Goal: Communication & Community: Answer question/provide support

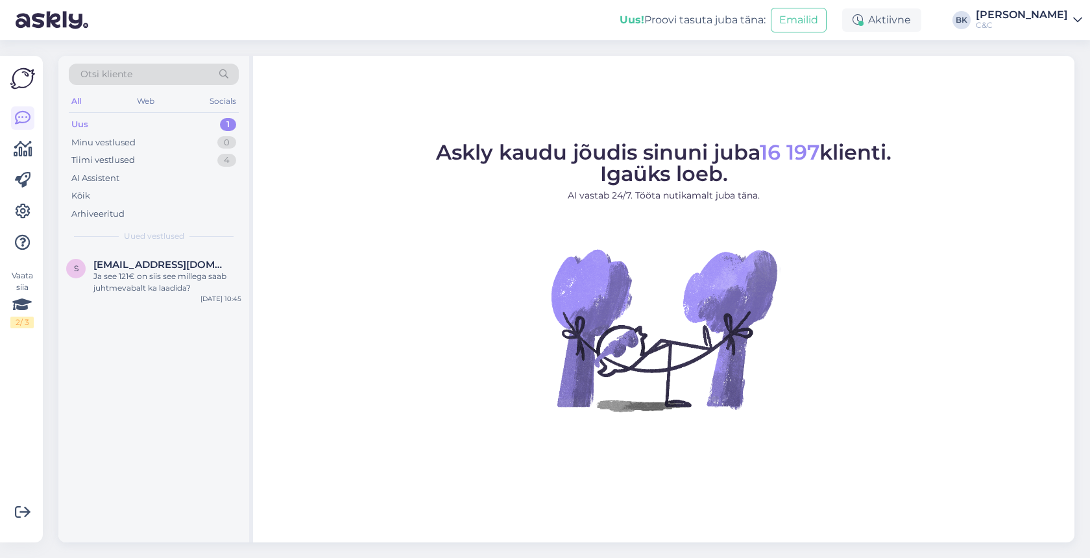
click at [182, 126] on div "Uus 1" at bounding box center [154, 125] width 170 height 18
click at [179, 259] on span "[EMAIL_ADDRESS][DOMAIN_NAME]" at bounding box center [160, 265] width 135 height 12
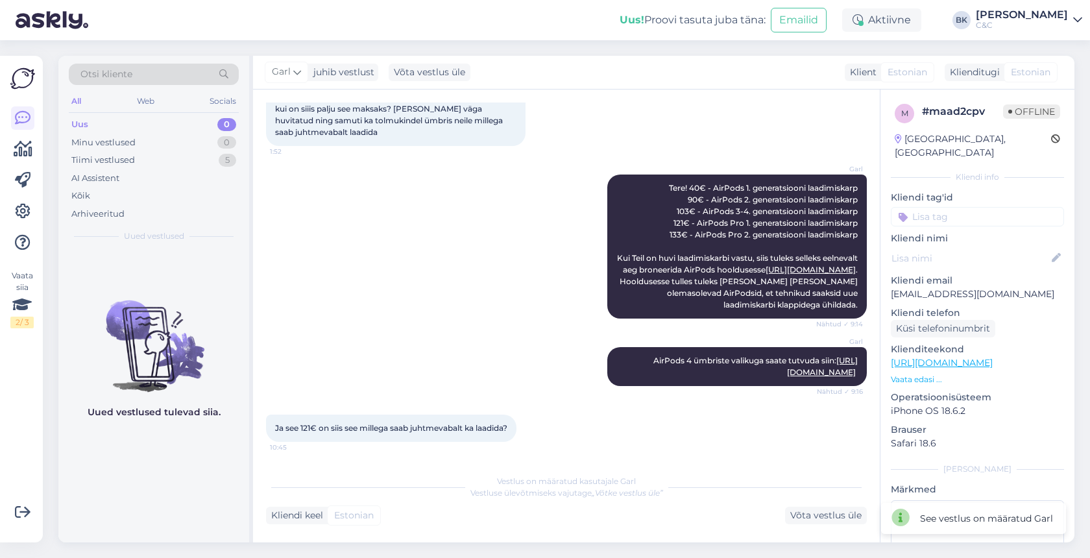
scroll to position [99, 0]
click at [162, 155] on div "Tiimi vestlused 5" at bounding box center [154, 160] width 170 height 18
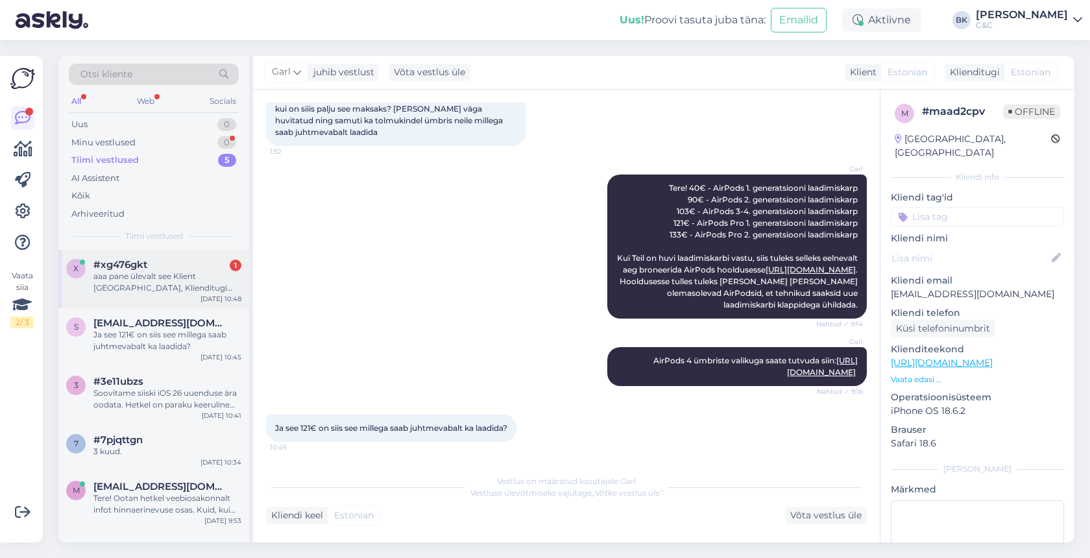
click at [158, 259] on div "#xg476gkt 1" at bounding box center [167, 265] width 148 height 12
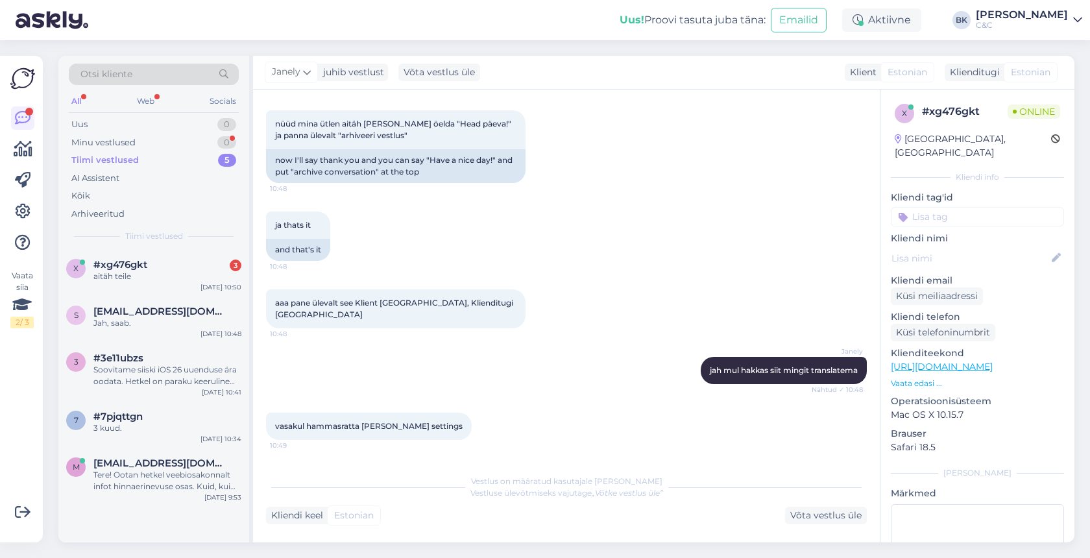
scroll to position [1265, 0]
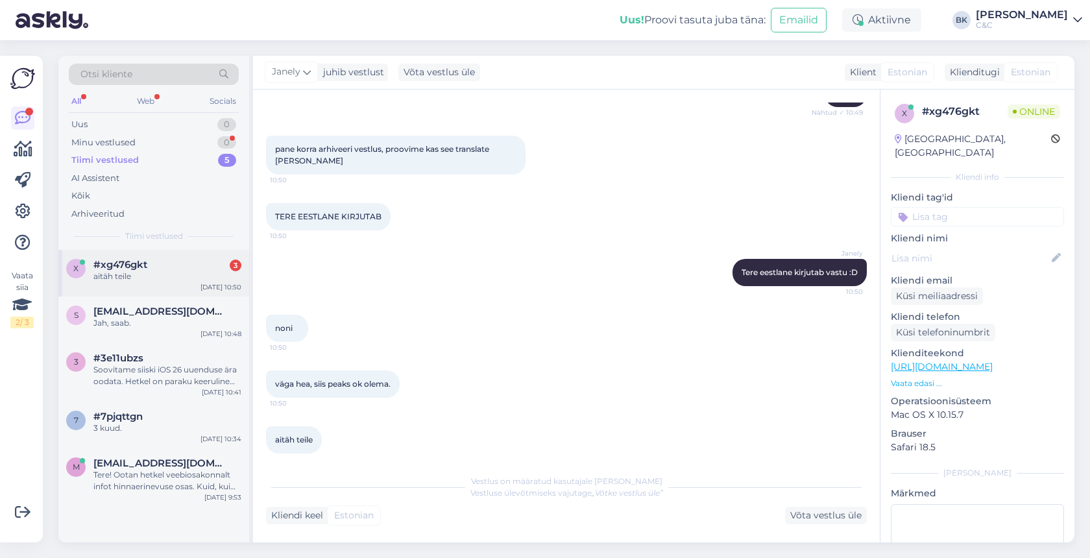
click at [154, 261] on div "#xg476gkt 3" at bounding box center [167, 265] width 148 height 12
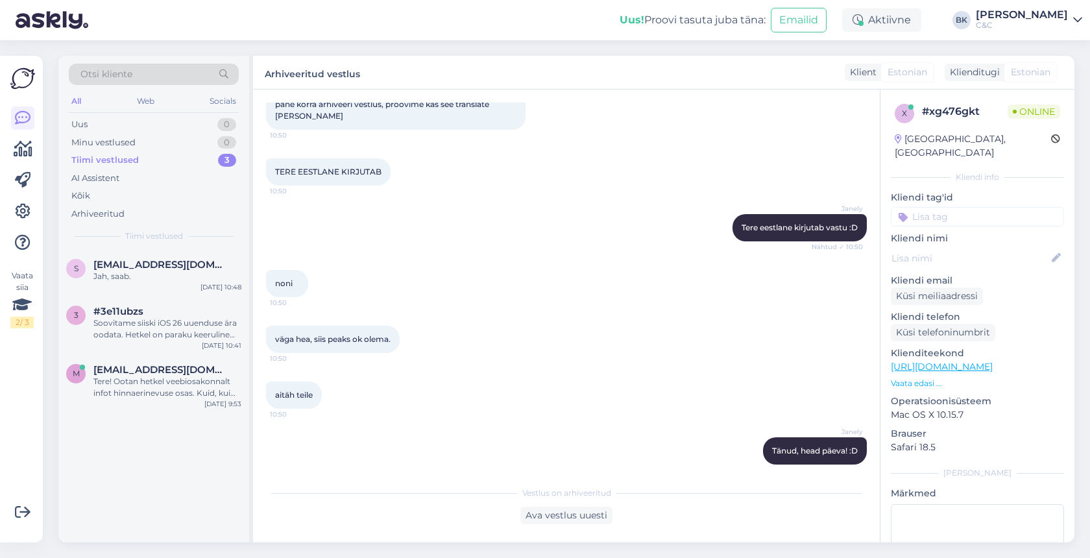
scroll to position [1309, 0]
click at [175, 157] on div "Tiimi vestlused 3" at bounding box center [154, 160] width 170 height 18
click at [136, 286] on div "s [EMAIL_ADDRESS][DOMAIN_NAME] Jah, saab. [DATE] 10:48" at bounding box center [153, 273] width 191 height 47
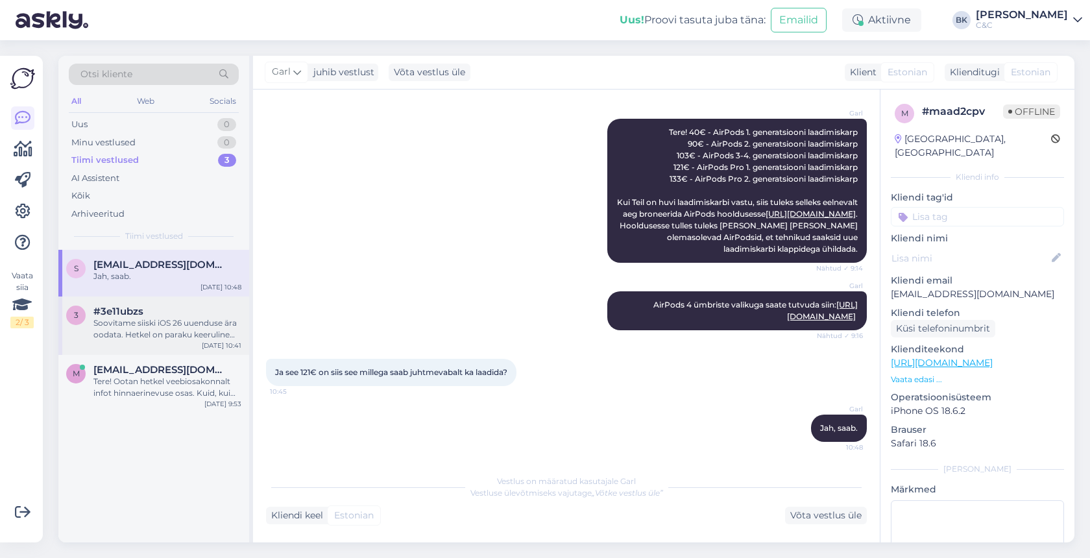
click at [120, 327] on div "Soovitame siiski iOS 26 uuenduse ära oodata. Hetkel on paraku keeruline hinnata…" at bounding box center [167, 328] width 148 height 23
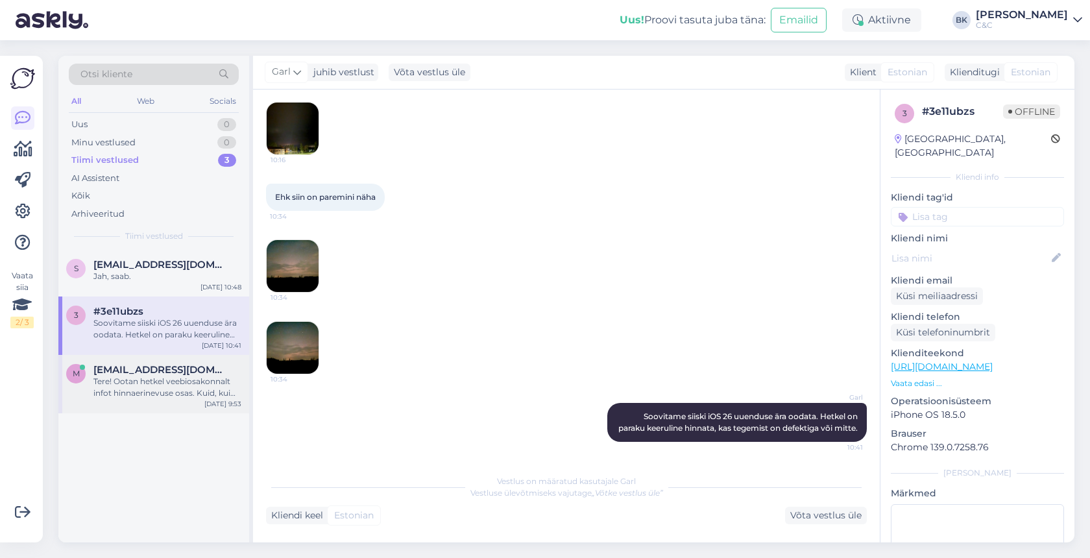
click at [139, 391] on div "Tere! Ootan hetkel veebiosakonnalt infot hinnaerinevuse osas. Kuid, kui rääkida…" at bounding box center [167, 387] width 148 height 23
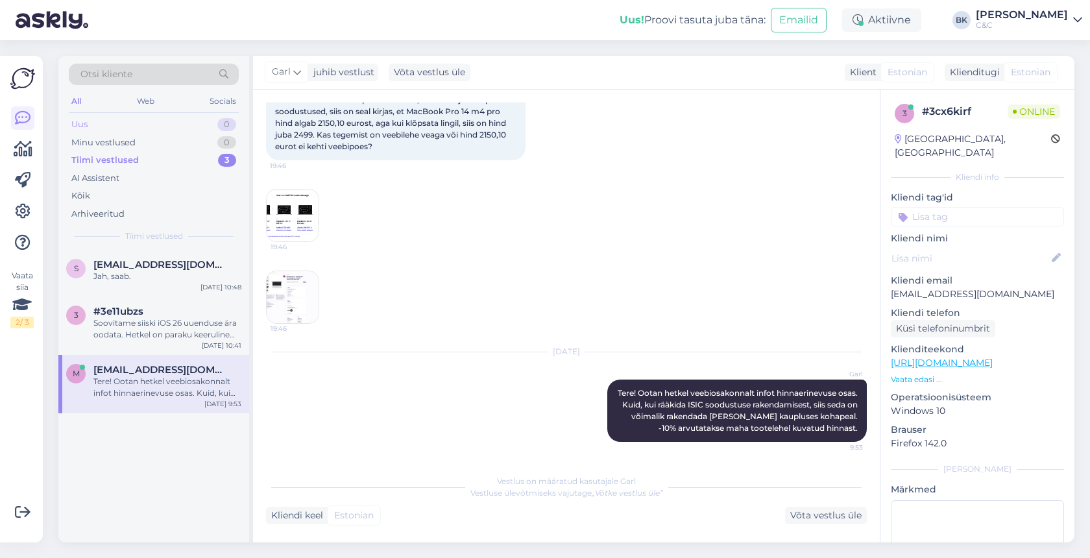
click at [140, 119] on div "Uus 0" at bounding box center [154, 125] width 170 height 18
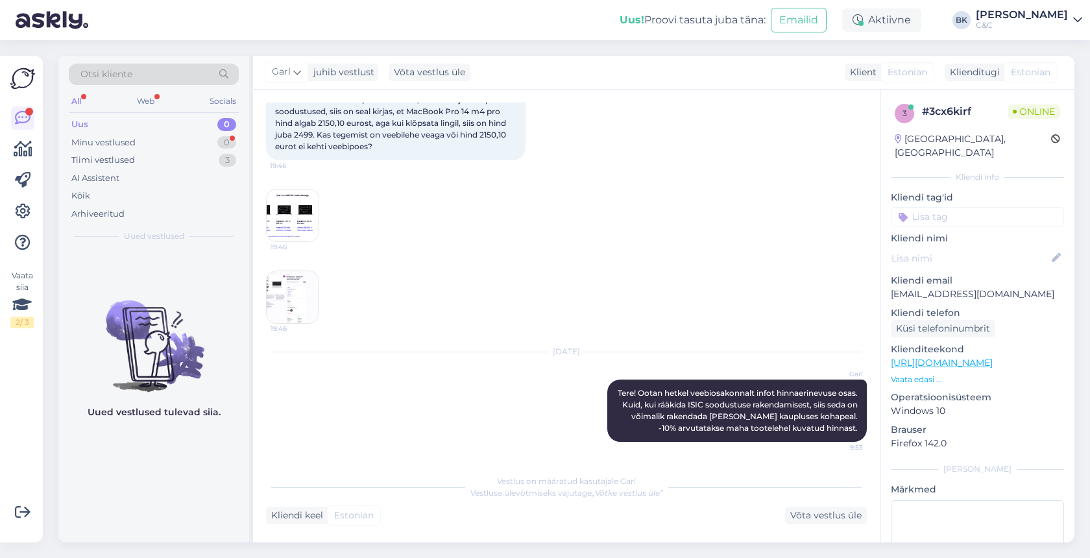
click at [191, 123] on div "Uus 0" at bounding box center [154, 125] width 170 height 18
click at [194, 142] on div "Minu vestlused 0" at bounding box center [154, 143] width 170 height 18
click at [191, 119] on div "Uus 0" at bounding box center [154, 125] width 170 height 18
click at [191, 164] on div "Tiimi vestlused 3" at bounding box center [154, 160] width 170 height 18
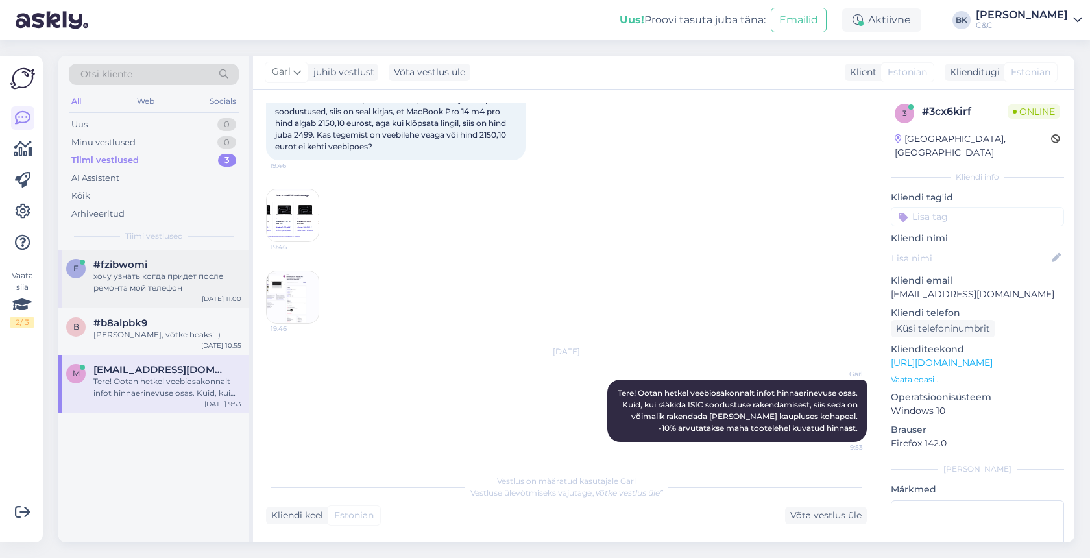
click at [153, 295] on div "f #[PERSON_NAME] хочу узнать когда придет после ремонта мой телефон [DATE] 11:00" at bounding box center [153, 279] width 191 height 58
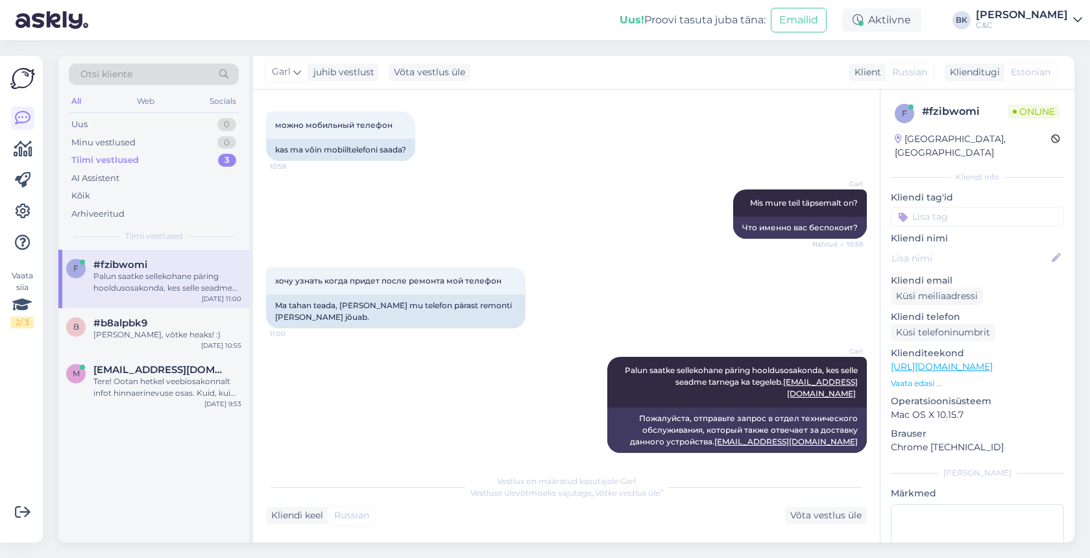
scroll to position [238, 0]
click at [150, 342] on div "b #b8alpbk9 [PERSON_NAME], võtke heaks! :) [DATE] 10:55" at bounding box center [153, 331] width 191 height 47
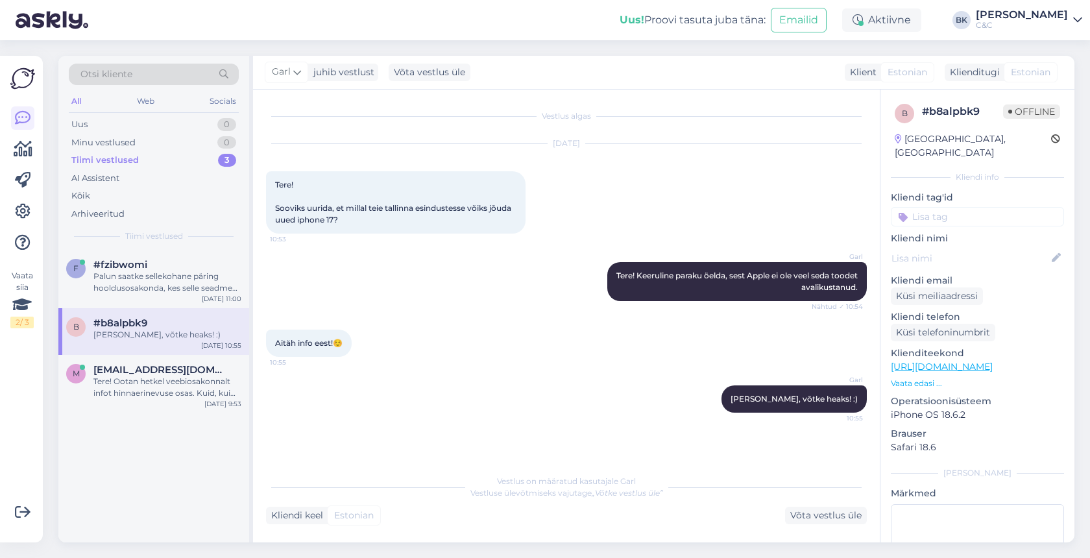
scroll to position [0, 0]
click at [143, 145] on div "Minu vestlused 0" at bounding box center [154, 143] width 170 height 18
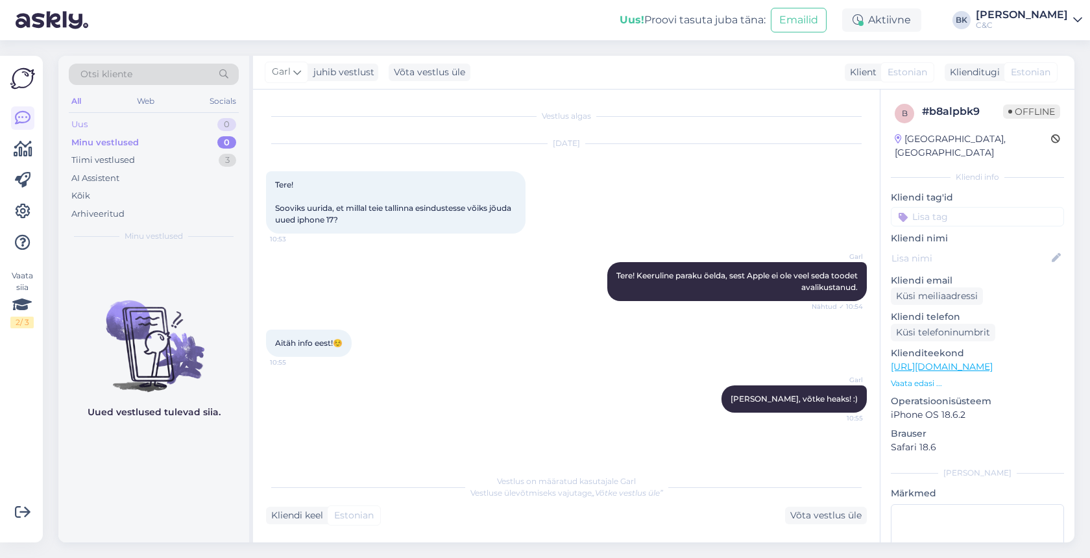
click at [112, 125] on div "Uus 0" at bounding box center [154, 125] width 170 height 18
click at [537, 1] on div "Uus! Proovi tasuta [PERSON_NAME]: Emailid Aktiivne BK Berit Kaljurand C&C" at bounding box center [545, 20] width 1090 height 40
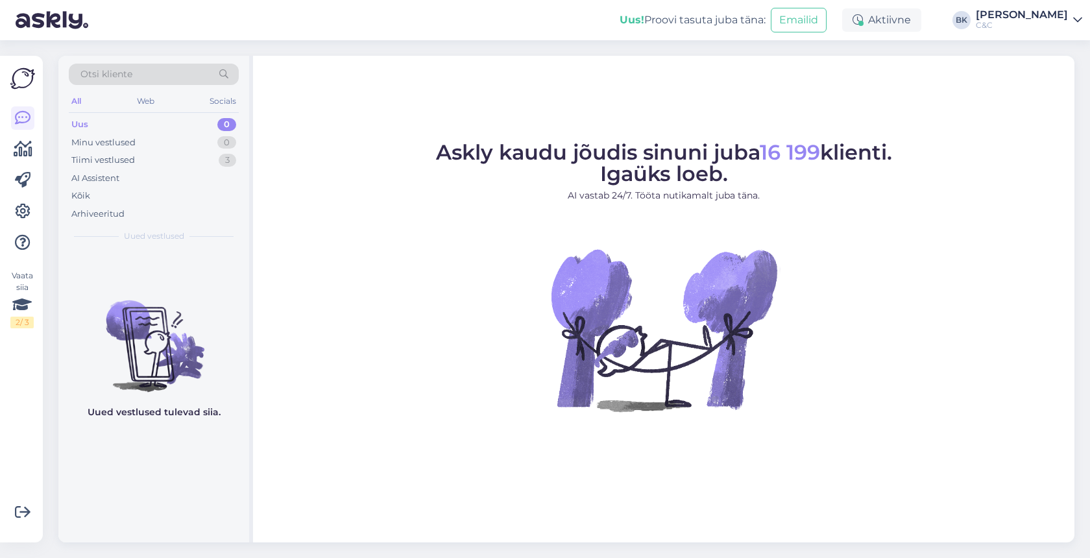
click at [186, 117] on div "Uus 0" at bounding box center [154, 125] width 170 height 18
click at [188, 119] on div "Uus 0" at bounding box center [154, 125] width 170 height 18
click at [152, 125] on div "Uus 0" at bounding box center [154, 125] width 170 height 18
click at [177, 127] on div "Uus 0" at bounding box center [154, 125] width 170 height 18
click at [164, 127] on div "Uus 0" at bounding box center [154, 125] width 170 height 18
